Goal: Task Accomplishment & Management: Complete application form

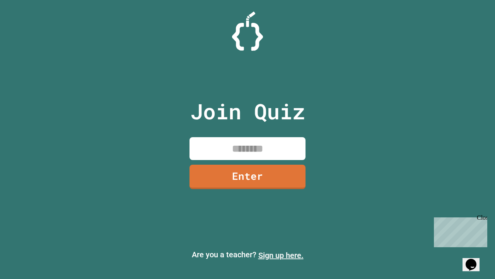
click at [281, 255] on link "Sign up here." at bounding box center [281, 254] width 45 height 9
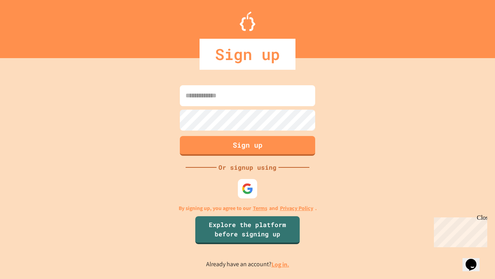
click at [281, 264] on link "Log in." at bounding box center [281, 264] width 18 height 8
